Goal: Find contact information: Find contact information

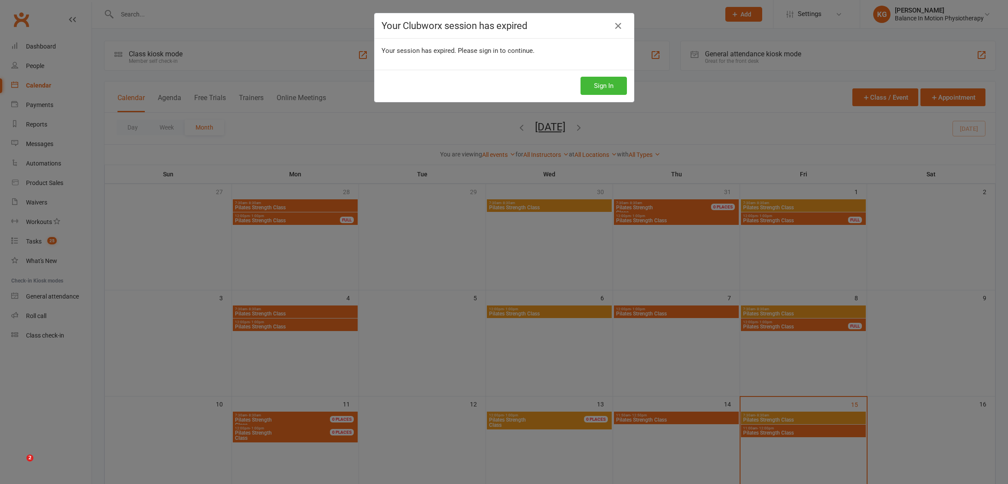
click at [627, 28] on div "Your Clubworx session has expired" at bounding box center [504, 25] width 259 height 25
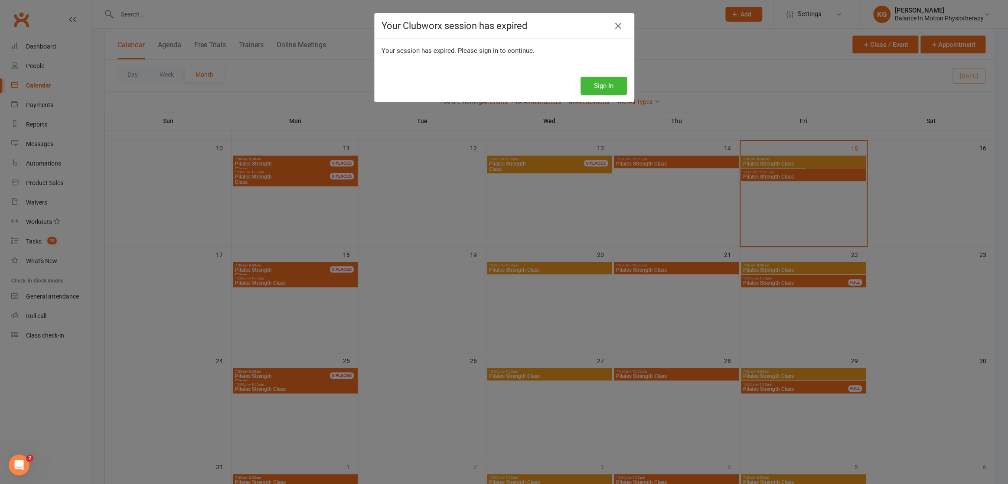
click at [598, 95] on div "Sign In" at bounding box center [504, 86] width 259 height 32
click at [600, 87] on button "Sign In" at bounding box center [604, 86] width 46 height 18
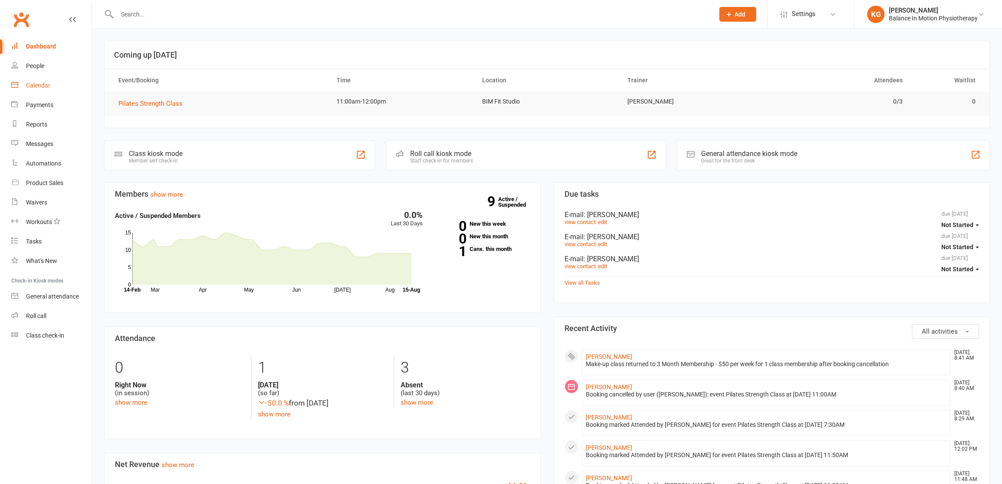
click at [43, 84] on div "Calendar" at bounding box center [38, 85] width 24 height 7
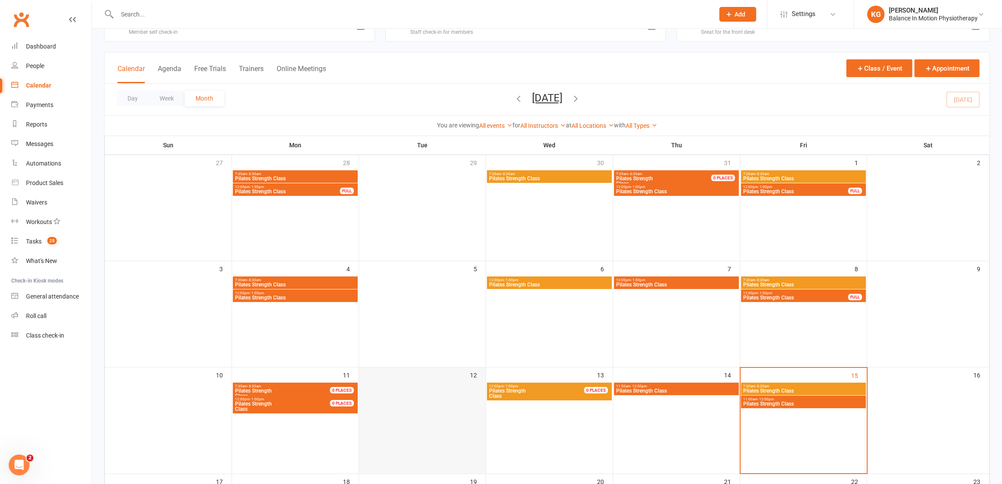
scroll to position [130, 0]
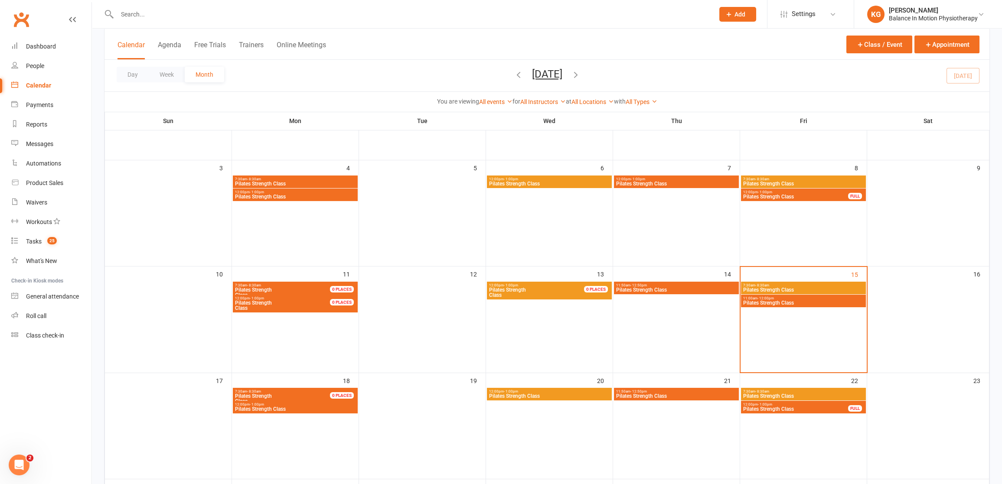
click at [290, 284] on span "7:30am - 8:30am" at bounding box center [288, 286] width 106 height 4
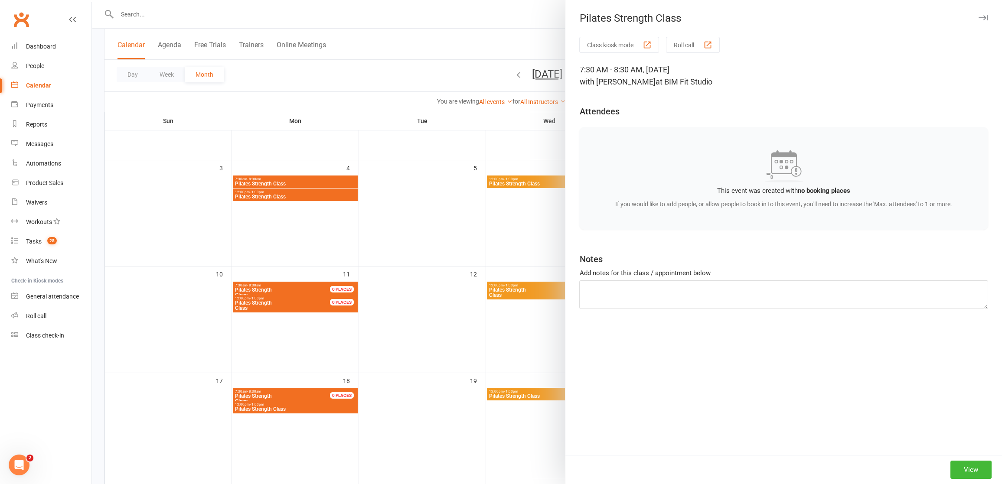
click at [292, 315] on div at bounding box center [547, 242] width 910 height 484
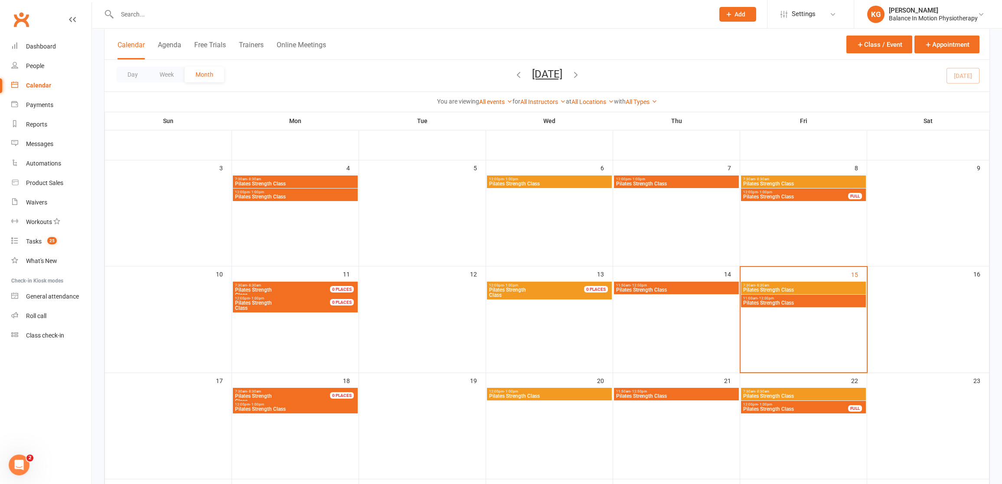
click at [287, 305] on div at bounding box center [547, 242] width 910 height 484
click at [286, 307] on span "Pilates Strength Class" at bounding box center [288, 306] width 106 height 10
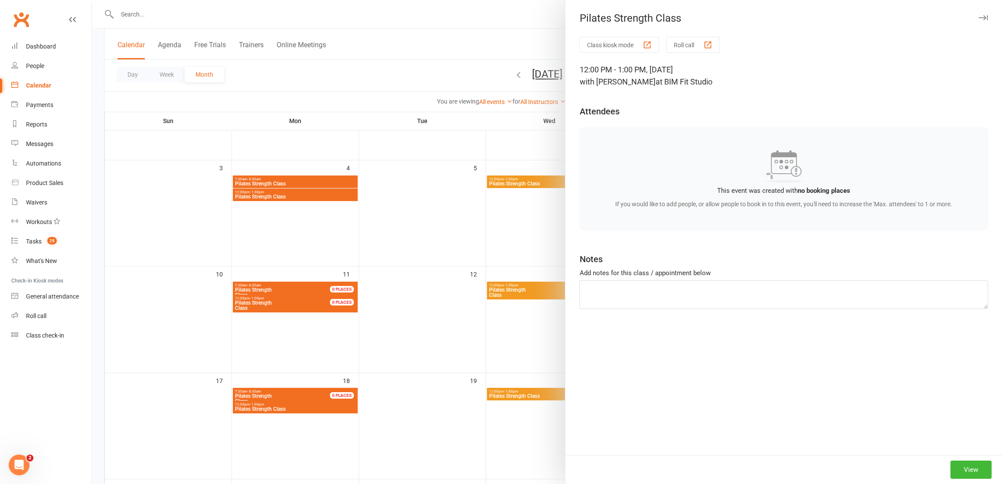
click at [342, 303] on div at bounding box center [547, 242] width 910 height 484
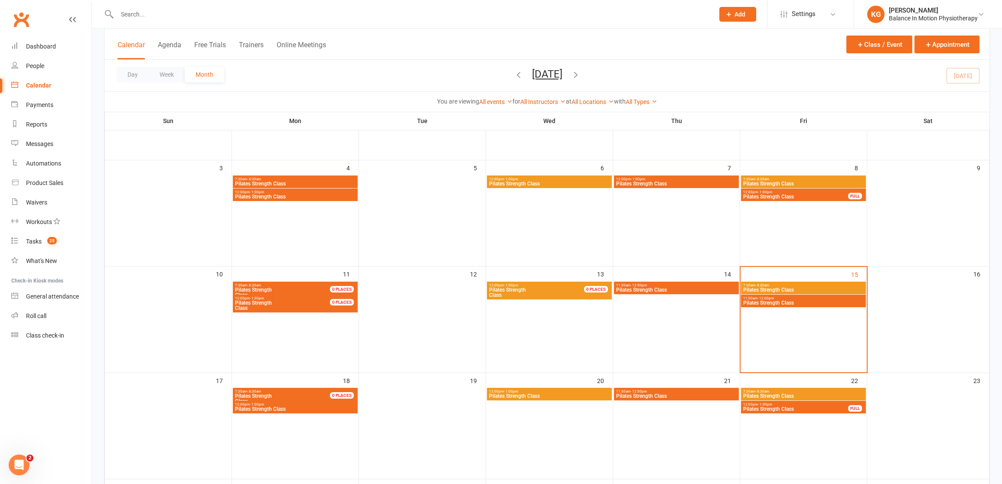
click at [318, 290] on span "Pilates Strength Class" at bounding box center [288, 293] width 106 height 10
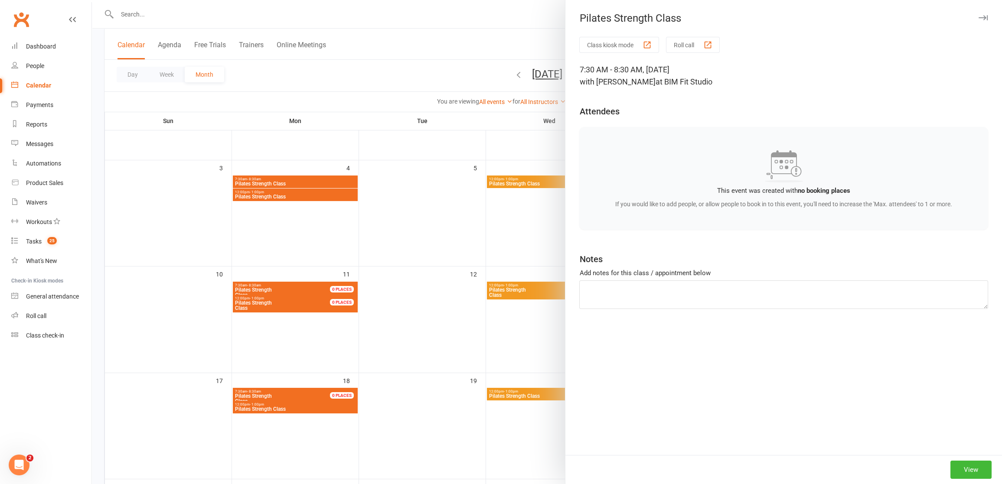
click at [317, 291] on div at bounding box center [547, 242] width 910 height 484
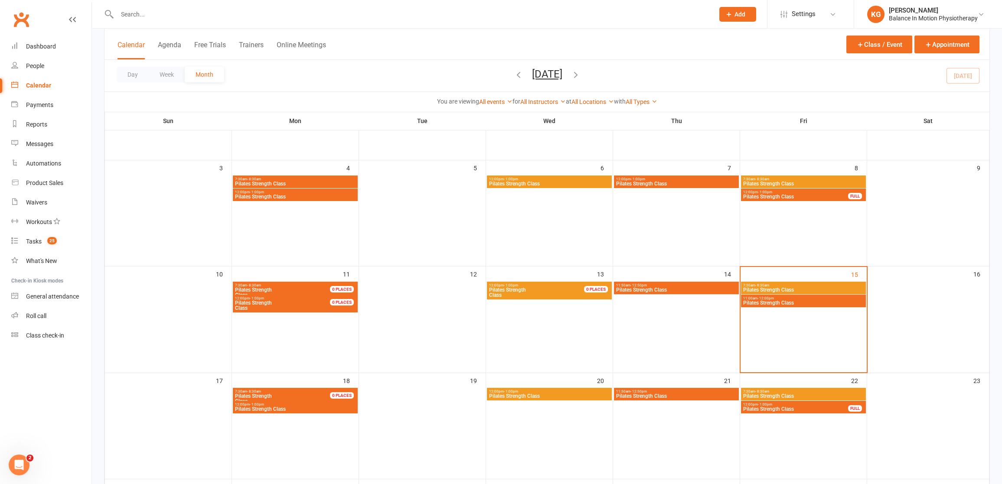
click at [314, 306] on span "Pilates Strength Class" at bounding box center [288, 306] width 106 height 10
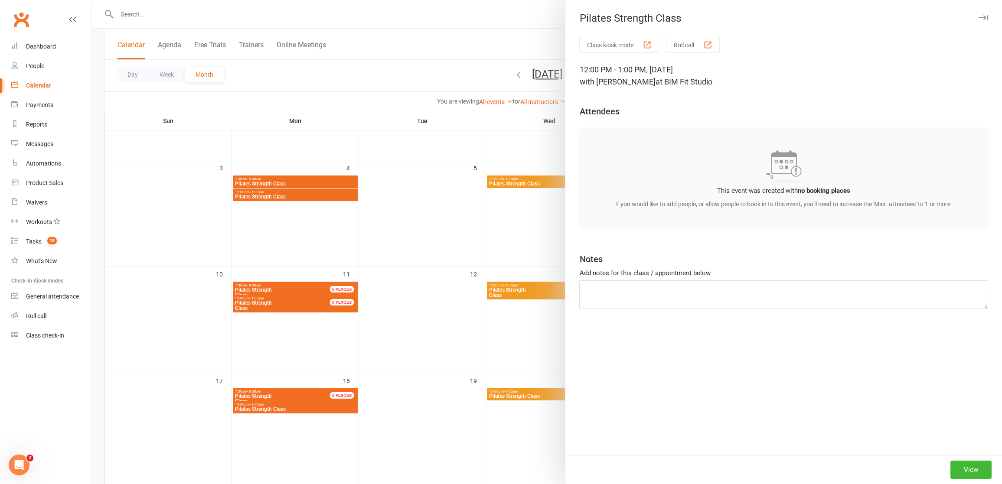
click at [415, 278] on div at bounding box center [547, 242] width 910 height 484
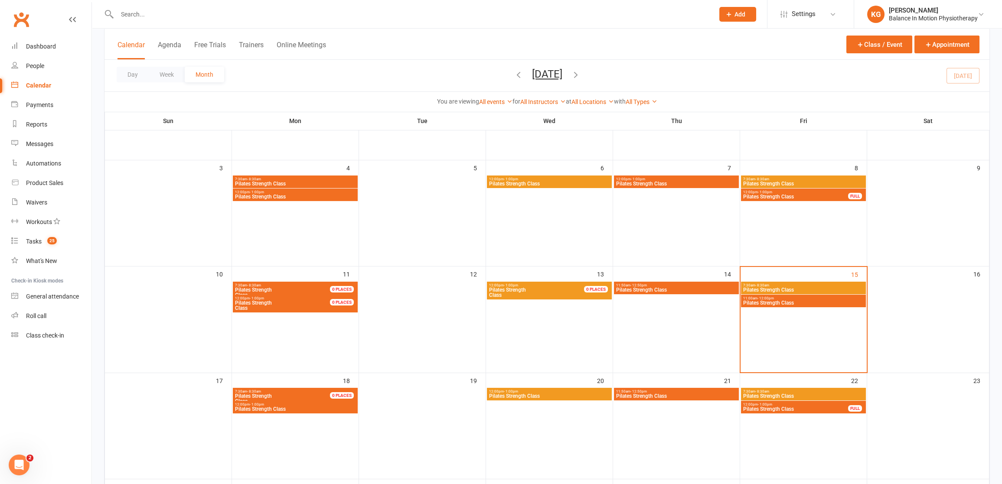
click at [462, 16] on input "text" at bounding box center [412, 14] width 594 height 12
type input "e"
type input "jie"
click at [336, 189] on div "12:00pm - 1:00pm Pilates Strength Class" at bounding box center [295, 195] width 125 height 13
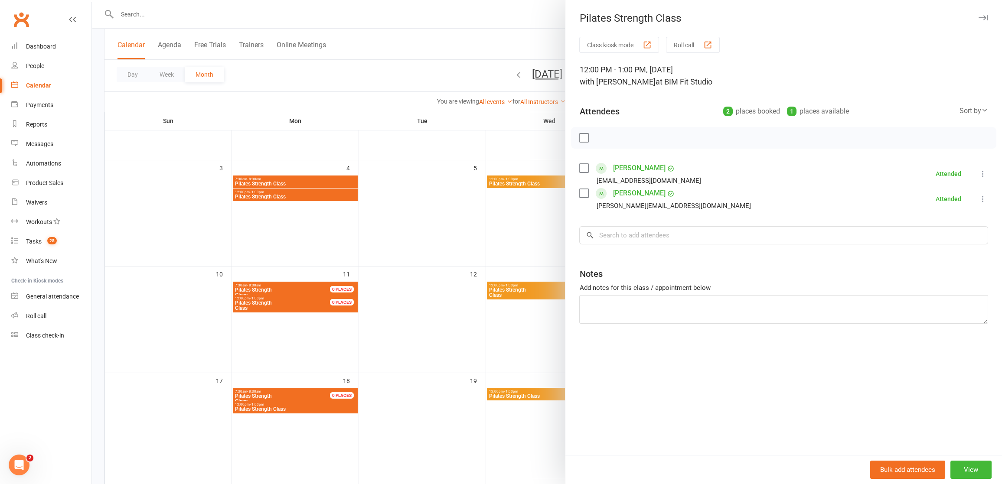
click at [317, 180] on div at bounding box center [547, 242] width 910 height 484
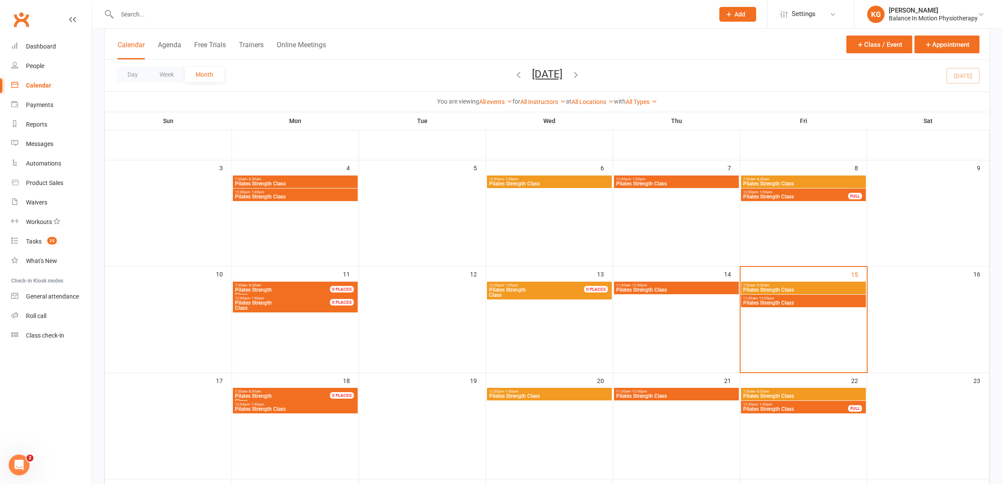
click at [317, 180] on div at bounding box center [547, 242] width 910 height 484
click at [303, 183] on span "Pilates Strength Class" at bounding box center [295, 183] width 121 height 5
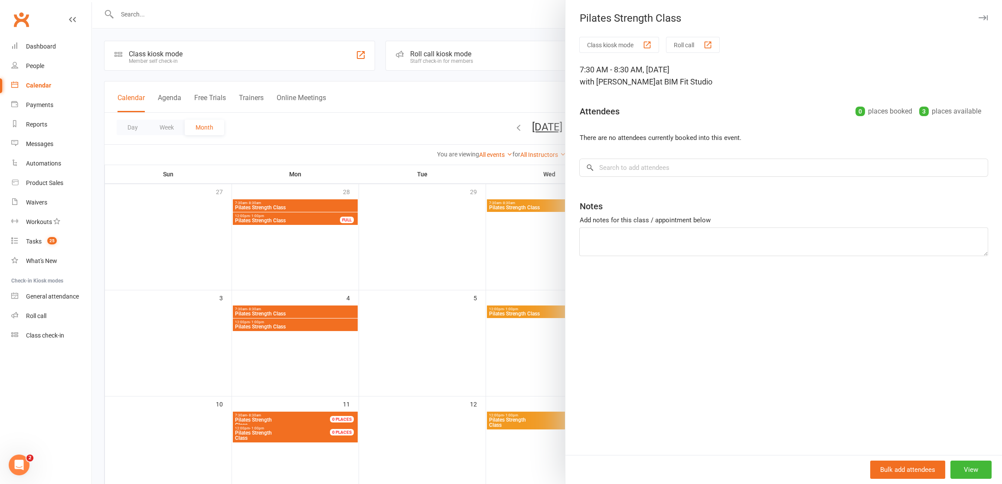
scroll to position [0, 0]
click at [326, 223] on div at bounding box center [547, 242] width 910 height 484
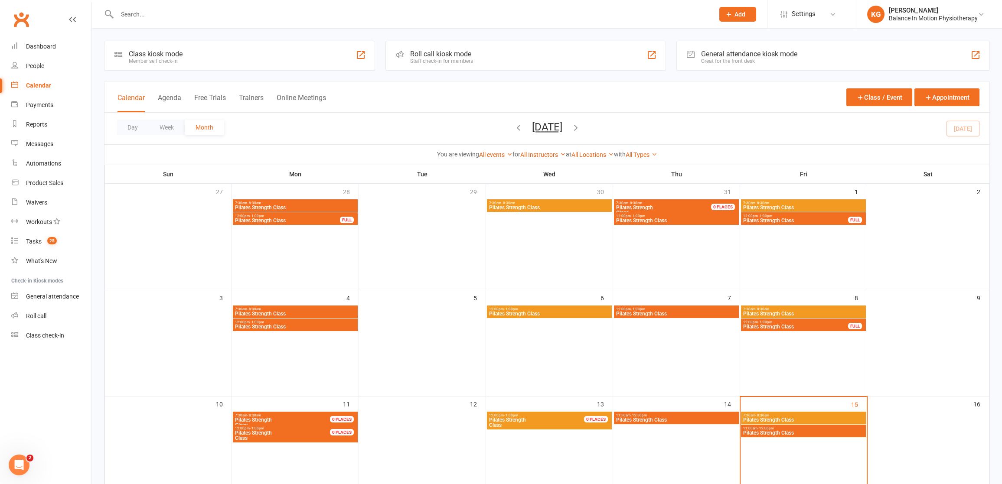
click at [304, 219] on span "Pilates Strength Class" at bounding box center [288, 220] width 106 height 5
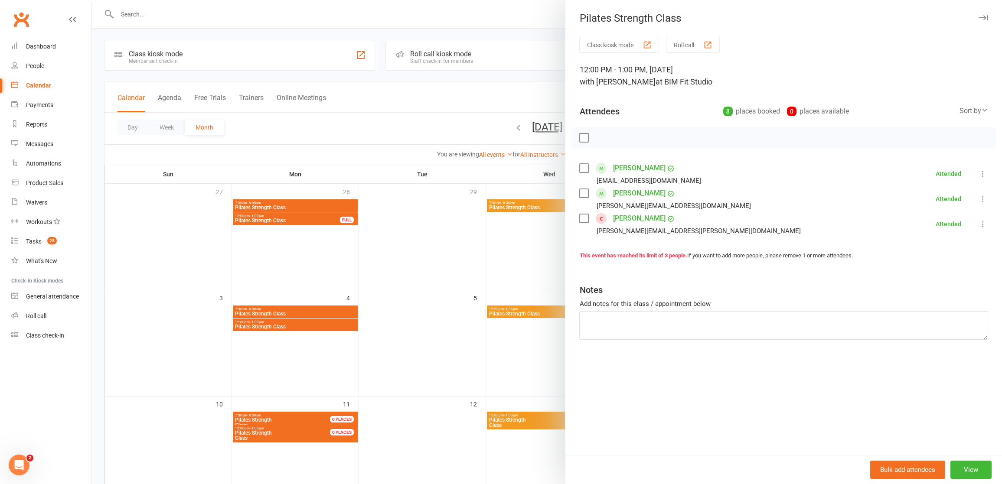
click at [627, 167] on link "Jai Di Tommaso" at bounding box center [639, 168] width 52 height 14
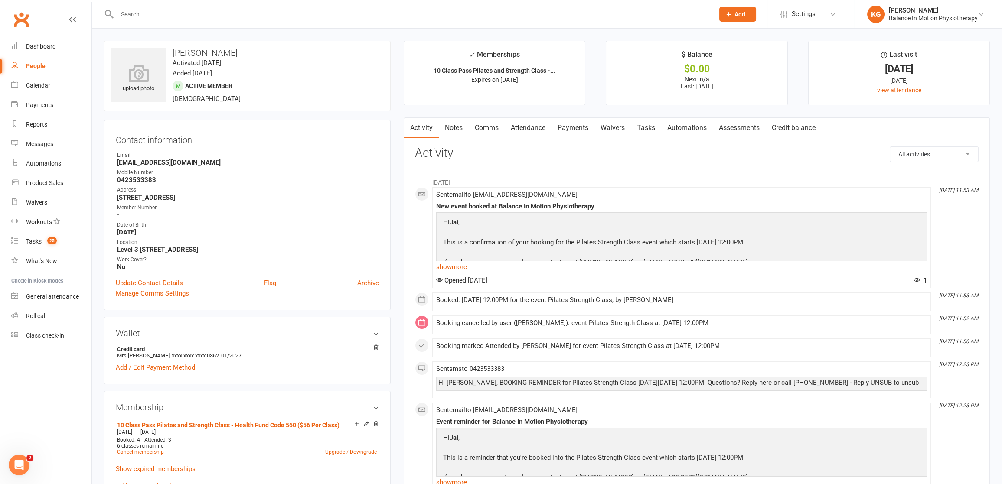
drag, startPoint x: 252, startPoint y: 55, endPoint x: 174, endPoint y: 53, distance: 78.1
click at [174, 53] on h3 "Jai Di Tommaso" at bounding box center [247, 53] width 272 height 10
copy h3 "Jai Di Tommaso"
